Goal: Information Seeking & Learning: Learn about a topic

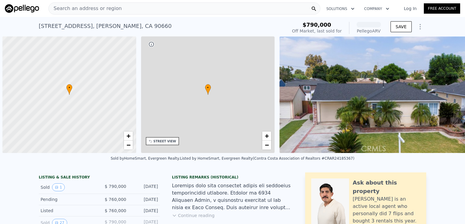
scroll to position [0, 2]
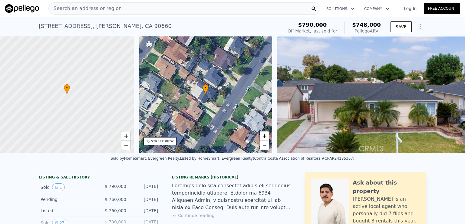
click at [101, 10] on span "Search an address or region" at bounding box center [85, 8] width 73 height 7
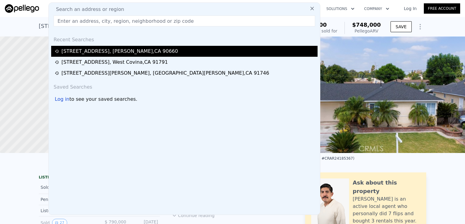
click at [94, 50] on div "[STREET_ADDRESS][PERSON_NAME]" at bounding box center [120, 51] width 117 height 7
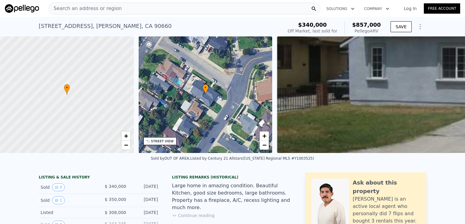
type input "3"
type input "2"
type input "1028"
type input "1517"
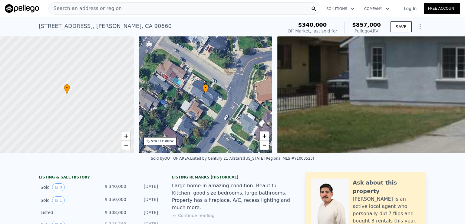
type input "4998"
type input "8636"
checkbox input "false"
type input "$ 748,000"
type input "-$ 136,833"
